Goal: Book appointment/travel/reservation

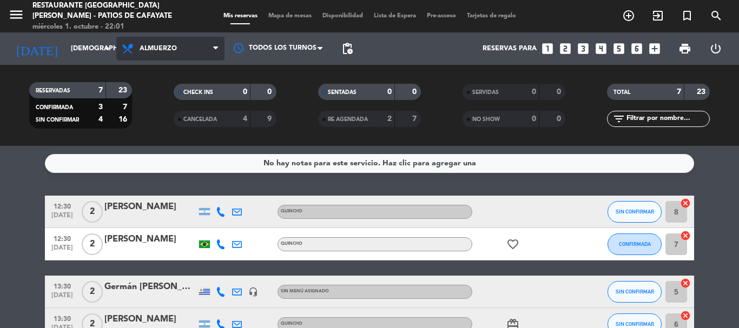
click at [215, 48] on icon at bounding box center [215, 48] width 5 height 9
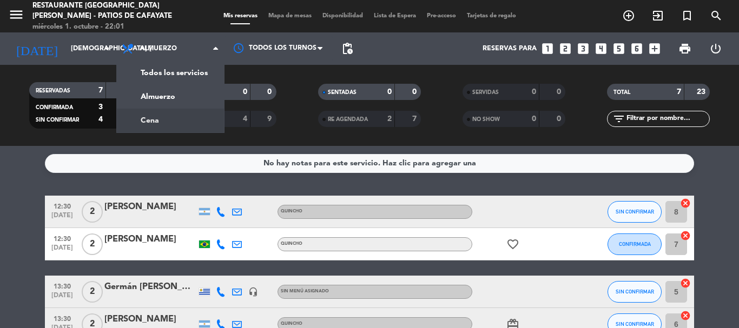
click at [155, 119] on div "menu Restaurante [GEOGRAPHIC_DATA][PERSON_NAME] - Patios de Cafayate miércoles …" at bounding box center [369, 73] width 739 height 146
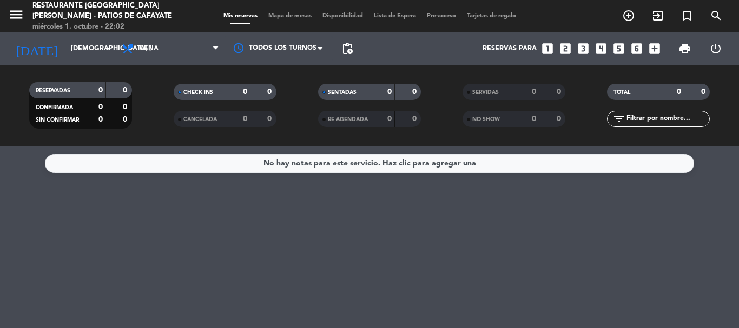
click at [582, 48] on icon "looks_3" at bounding box center [583, 49] width 14 height 14
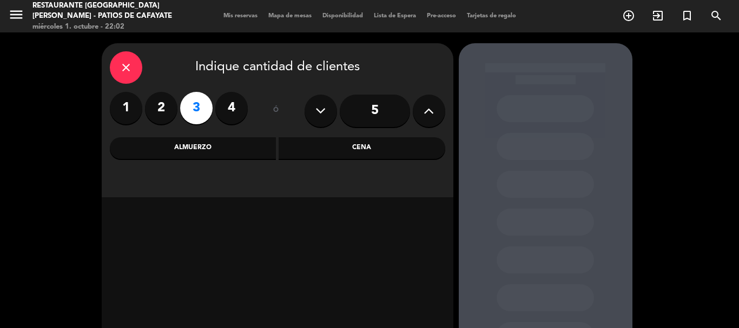
click at [368, 144] on div "Cena" at bounding box center [362, 148] width 167 height 22
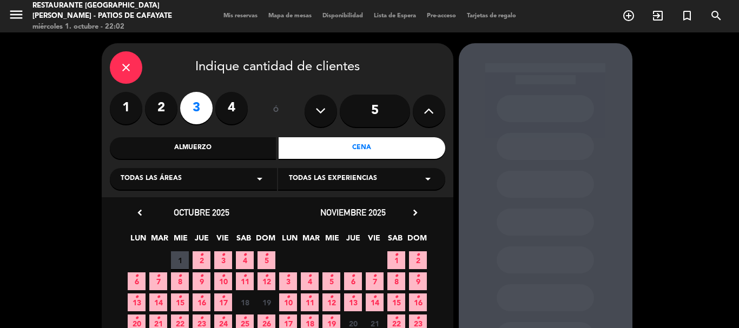
click at [196, 260] on span "2 •" at bounding box center [202, 260] width 18 height 18
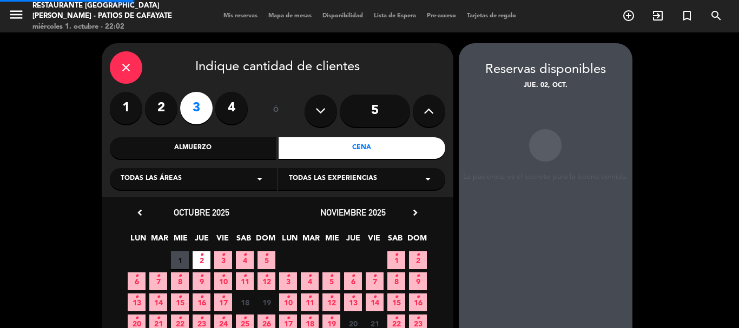
scroll to position [43, 0]
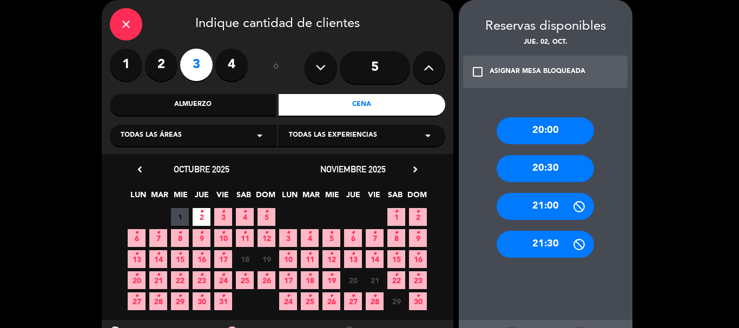
click at [543, 135] on div "20:00" at bounding box center [544, 130] width 97 height 27
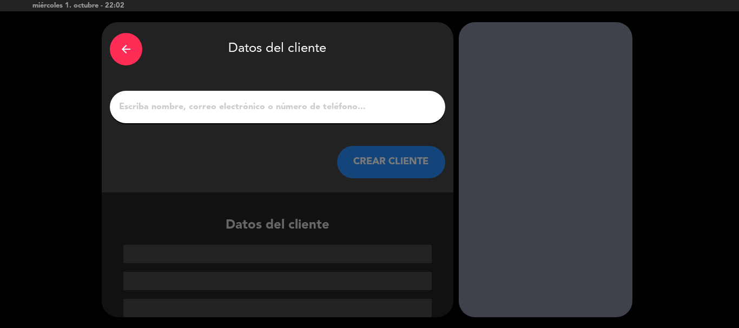
scroll to position [21, 0]
click at [155, 108] on input "1" at bounding box center [277, 107] width 319 height 15
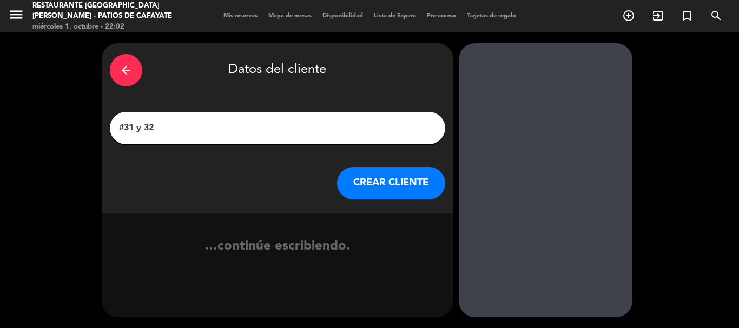
paste input "[PERSON_NAME]"
type input "#31 y 32 [PERSON_NAME]"
click at [405, 190] on button "CREAR CLIENTE" at bounding box center [391, 183] width 108 height 32
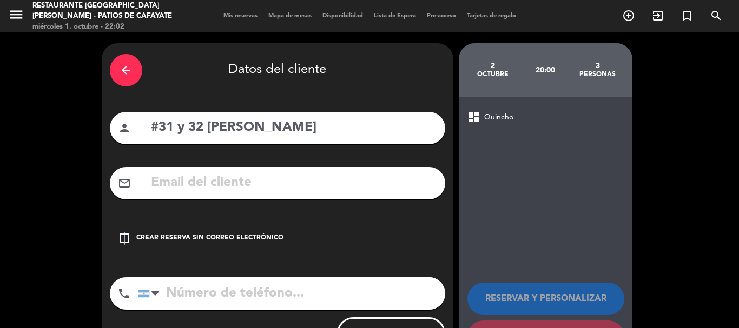
click at [124, 233] on icon "check_box_outline_blank" at bounding box center [124, 238] width 13 height 13
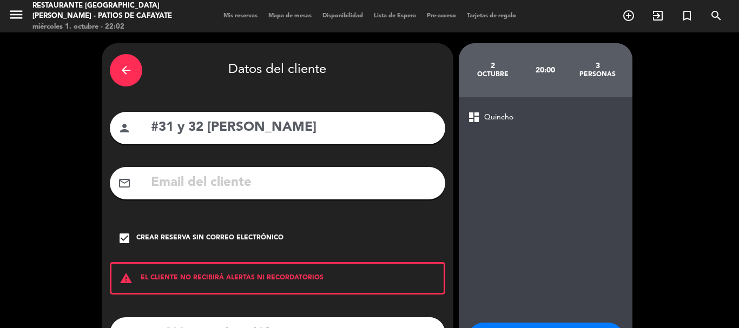
scroll to position [89, 0]
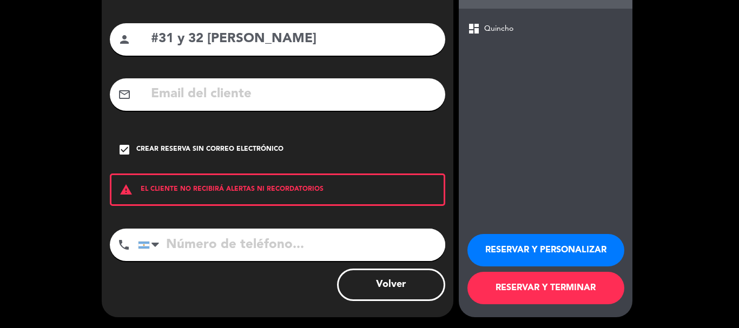
click at [509, 292] on button "RESERVAR Y TERMINAR" at bounding box center [545, 288] width 157 height 32
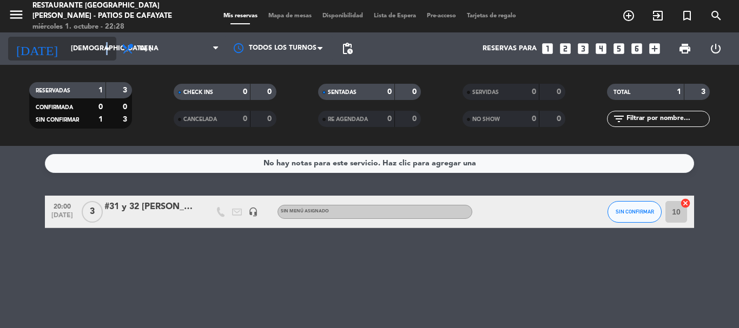
click at [107, 47] on icon "arrow_drop_down" at bounding box center [107, 48] width 13 height 13
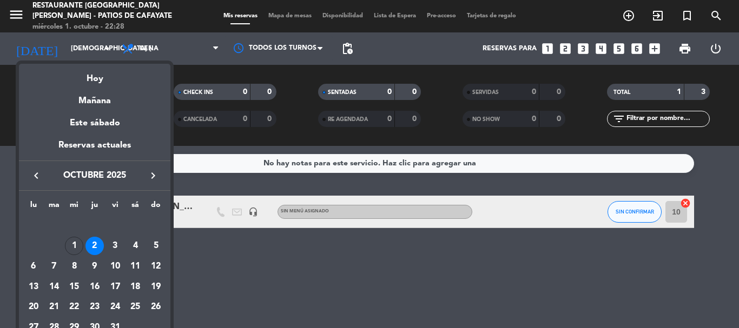
click at [229, 274] on div at bounding box center [369, 164] width 739 height 328
